Goal: Find specific page/section: Find specific page/section

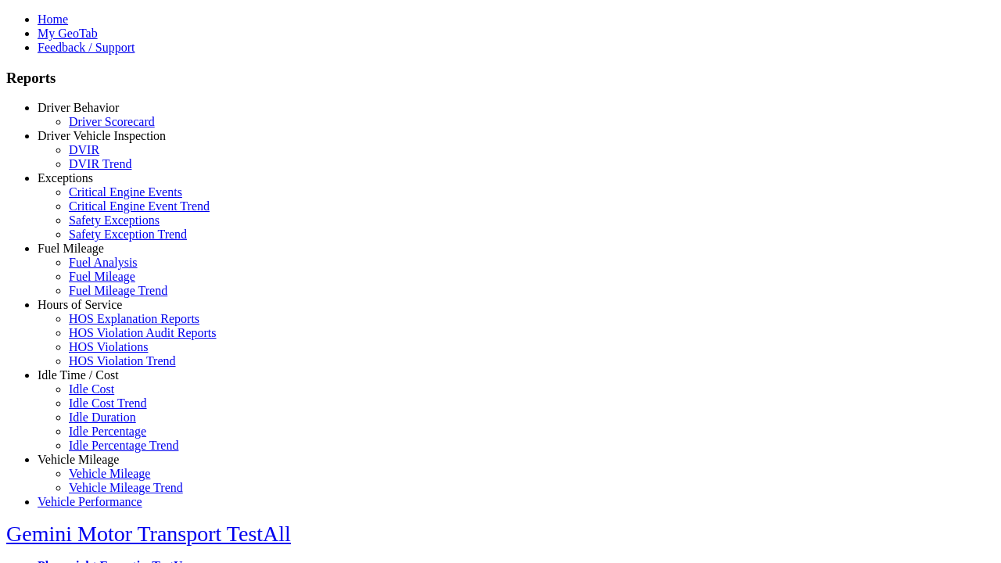
click at [90, 114] on link "Driver Behavior" at bounding box center [78, 107] width 81 height 13
click at [102, 128] on link "Driver Scorecard" at bounding box center [112, 121] width 86 height 13
